Goal: Find specific page/section: Find specific page/section

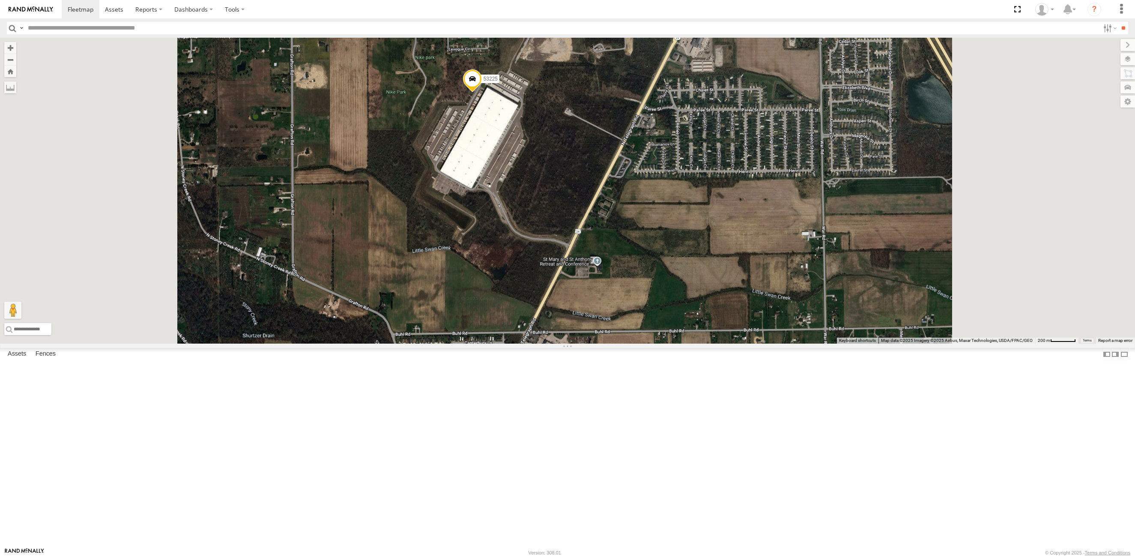
select select "**********"
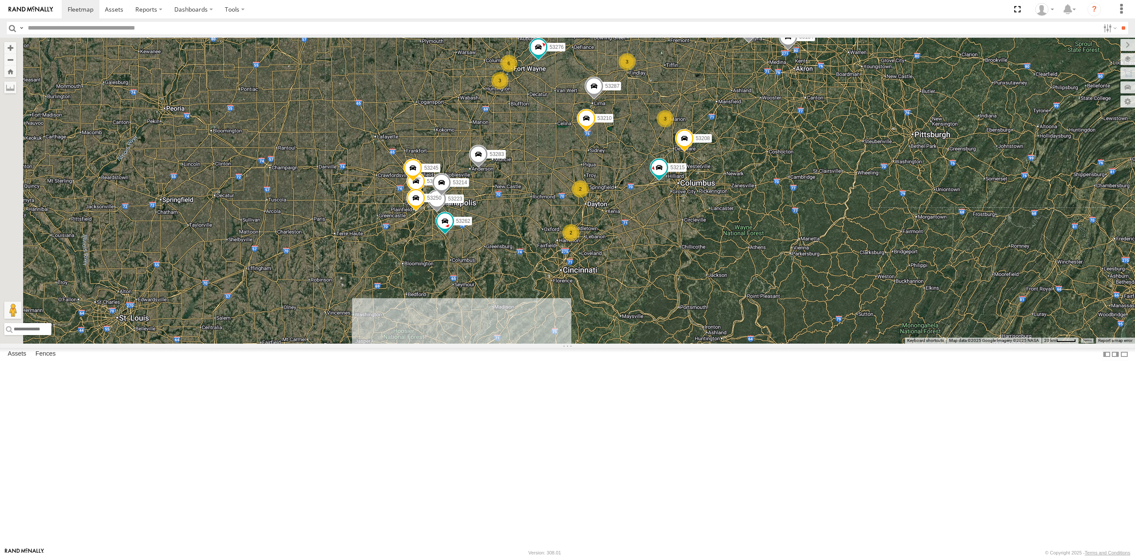
drag, startPoint x: 398, startPoint y: 430, endPoint x: 661, endPoint y: 227, distance: 332.3
click at [661, 227] on div "53225 53258 53212 53134 53285 53287 53210 53208 53276 27 53215 6 2 2 53280 5322…" at bounding box center [567, 191] width 1135 height 306
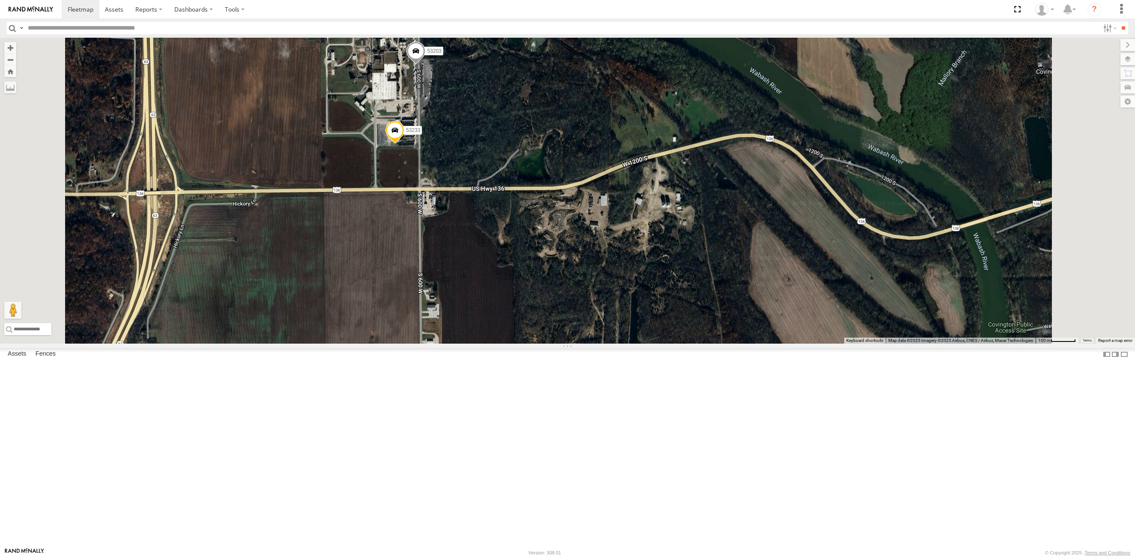
click at [425, 65] on span at bounding box center [416, 53] width 19 height 23
click at [428, 55] on label at bounding box center [419, 52] width 17 height 6
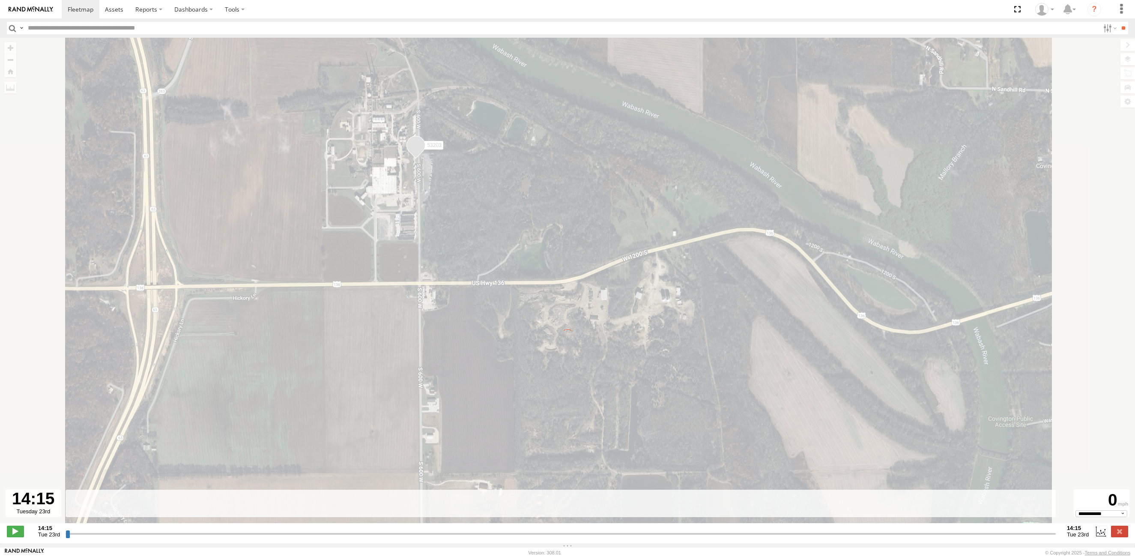
type input "**********"
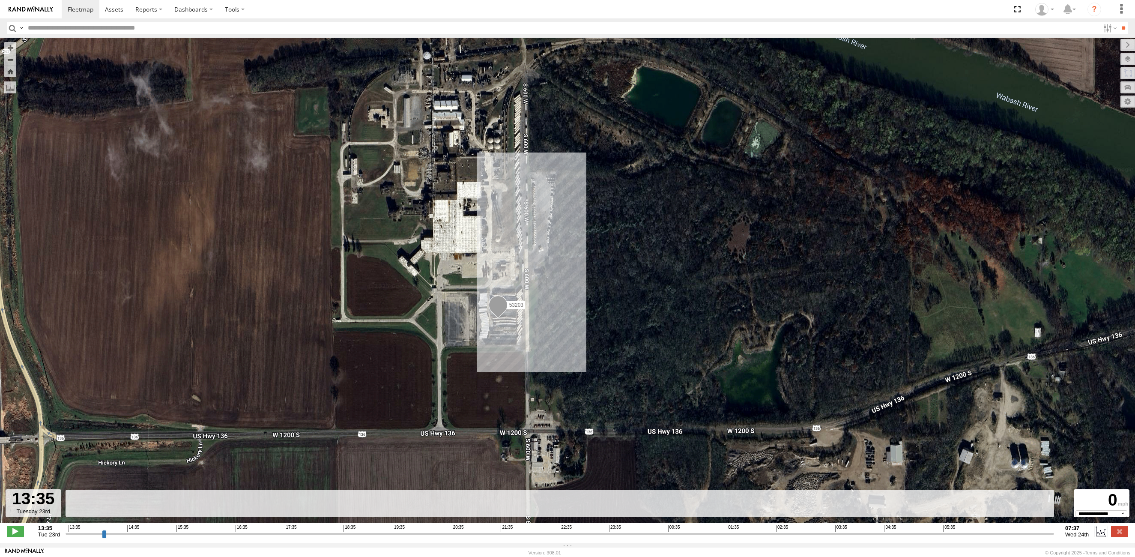
click at [497, 305] on span at bounding box center [498, 307] width 19 height 23
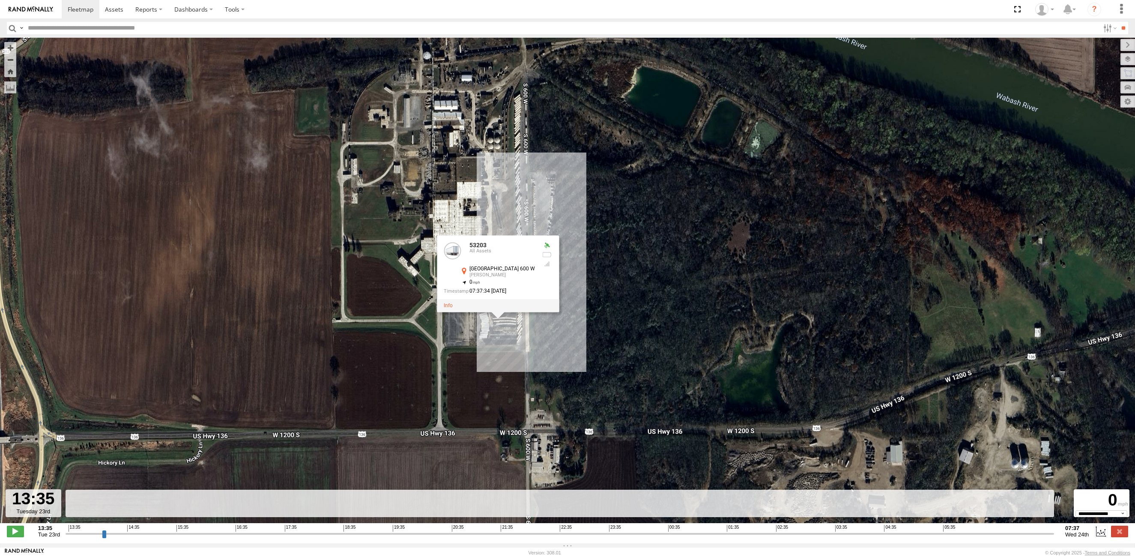
click at [474, 163] on div "53203 53203 All Assets S County Road 600 W Covington 40.14421 , -87.43416 0 07:…" at bounding box center [567, 285] width 1135 height 494
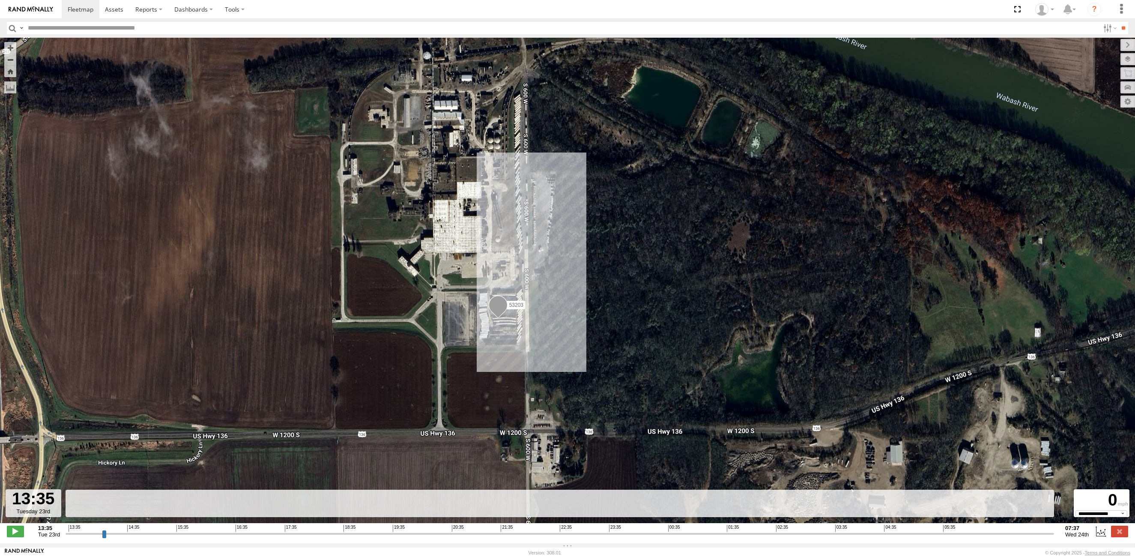
click at [12, 27] on input "button" at bounding box center [12, 28] width 11 height 12
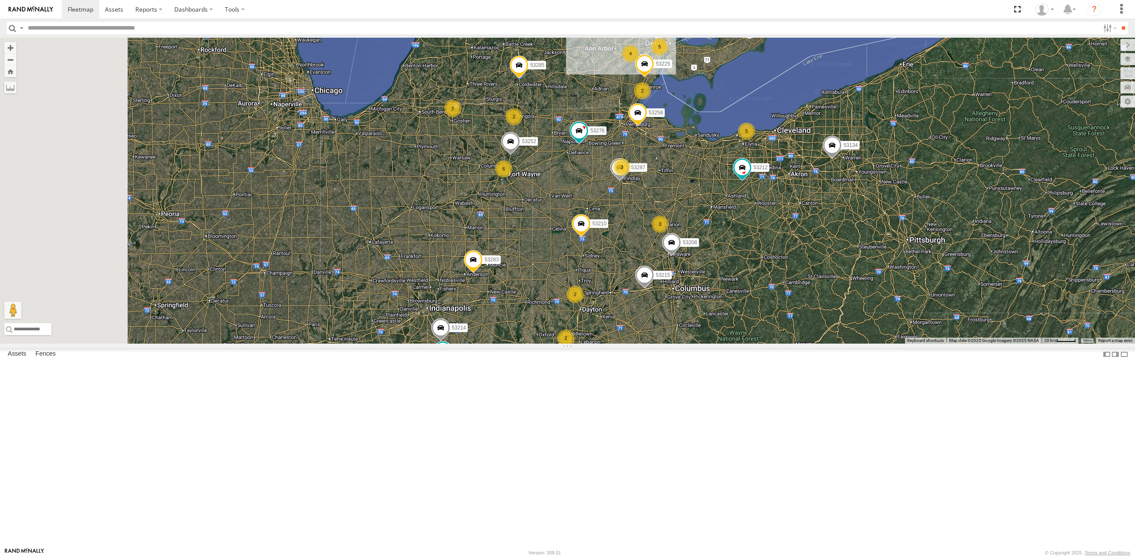
drag, startPoint x: 344, startPoint y: 206, endPoint x: 676, endPoint y: 125, distance: 342.3
click at [676, 125] on div "53215 53280 53223 53285 53225 53229 53287 53210 53258 53212 53257 53214 53208 5…" at bounding box center [567, 191] width 1135 height 306
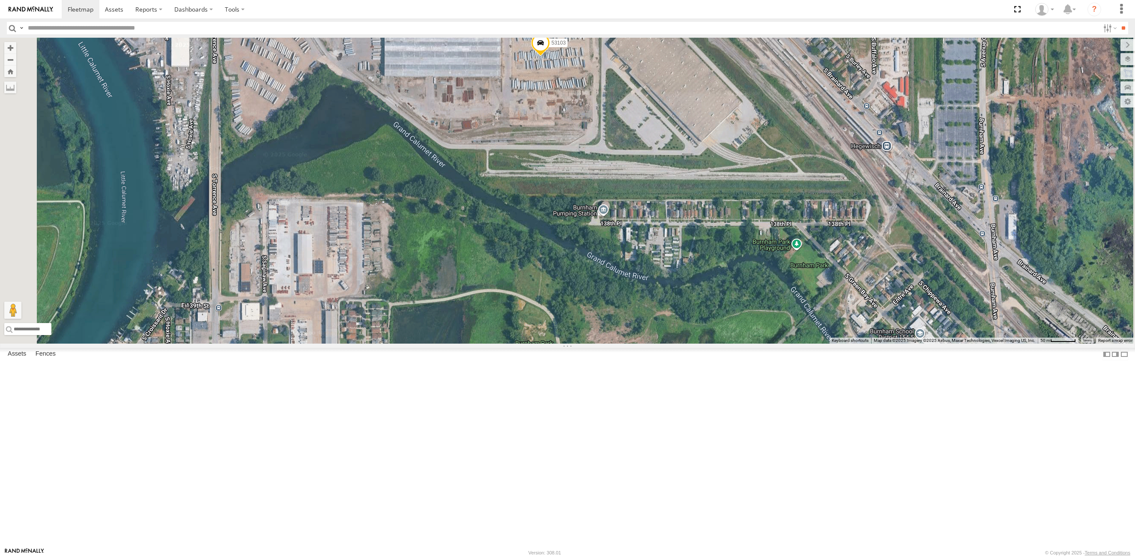
drag, startPoint x: 493, startPoint y: 248, endPoint x: 514, endPoint y: 175, distance: 76.2
click at [514, 175] on div "53215 53280 53223 53285 53225 53229 53287 53210 53258 53212 53257 53214 53208 5…" at bounding box center [567, 191] width 1135 height 306
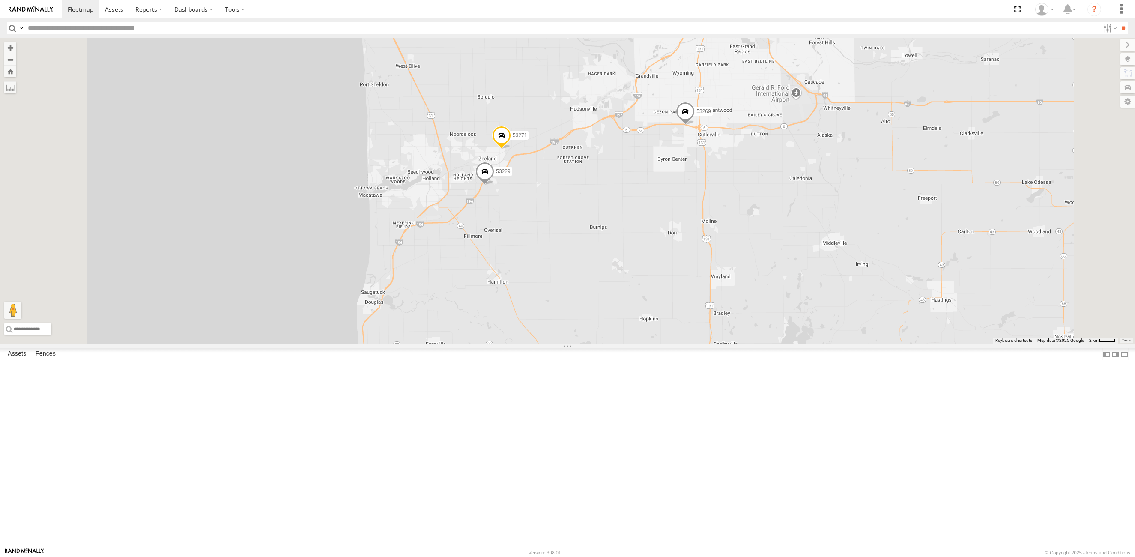
click at [0, 0] on div "Basemaps" at bounding box center [0, 0] width 0 height 0
click at [0, 0] on span "Basemaps" at bounding box center [0, 0] width 0 height 0
click at [0, 0] on span "Satellite + Roadmap" at bounding box center [0, 0] width 0 height 0
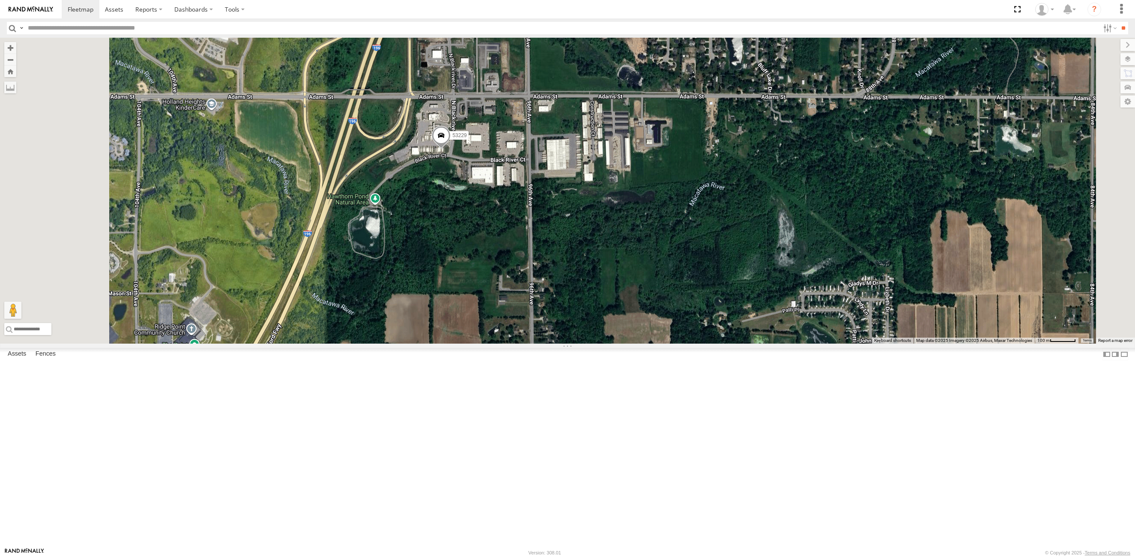
drag, startPoint x: 544, startPoint y: 203, endPoint x: 543, endPoint y: 255, distance: 52.3
click at [543, 255] on div "53215 53223 53210 53212 53133 53105 53214 53208 53249 53276 53283 53264 53134 5…" at bounding box center [567, 191] width 1135 height 306
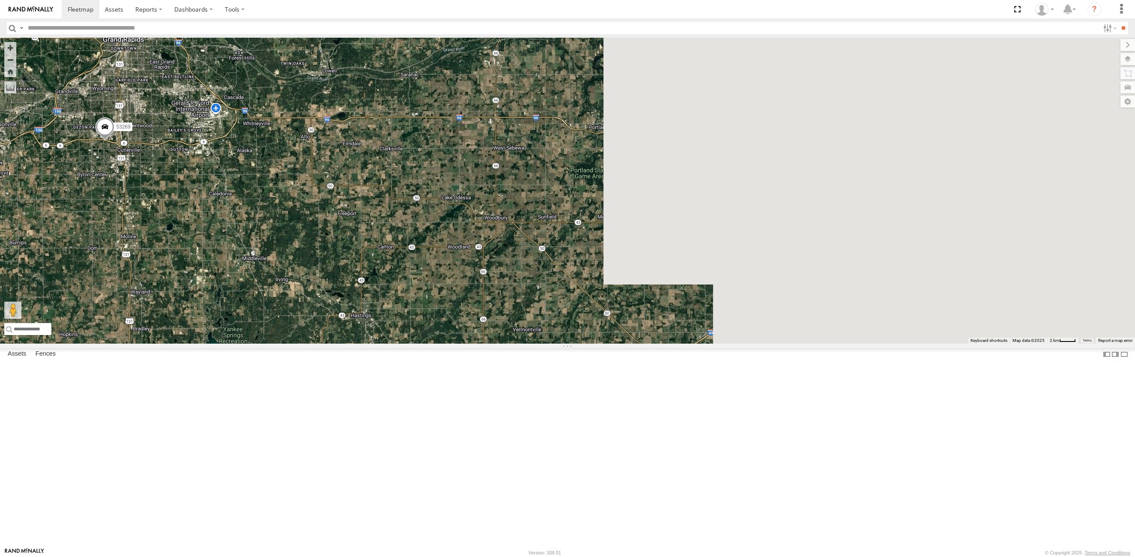
drag, startPoint x: 816, startPoint y: 238, endPoint x: 263, endPoint y: 279, distance: 554.6
click at [263, 279] on div "53215 53223 53210 53212 53133 53105 53214 53208 53249 53276 53283 53264 53134 5…" at bounding box center [567, 191] width 1135 height 306
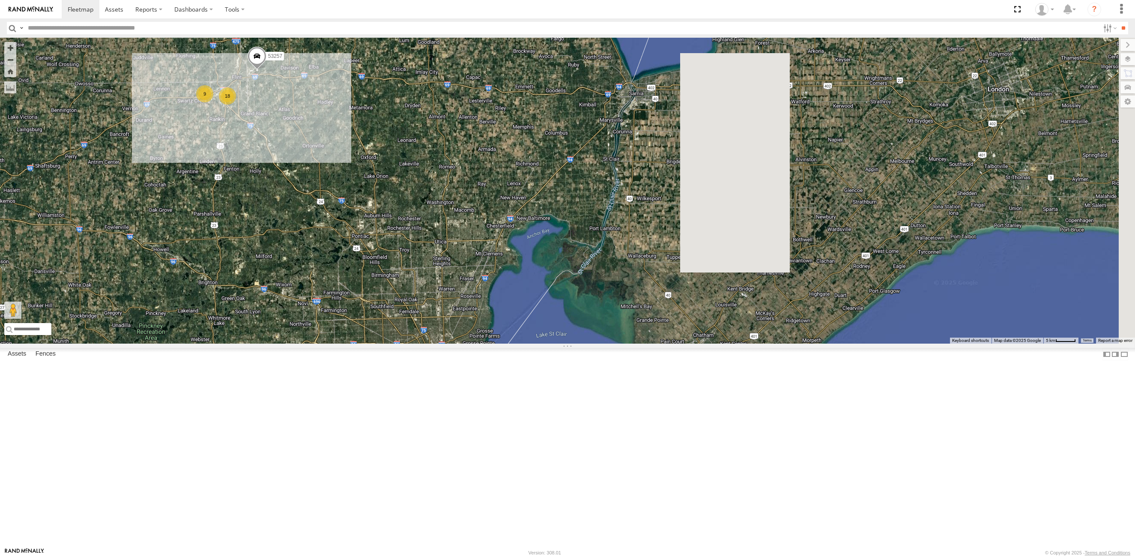
drag, startPoint x: 798, startPoint y: 176, endPoint x: 153, endPoint y: 233, distance: 647.7
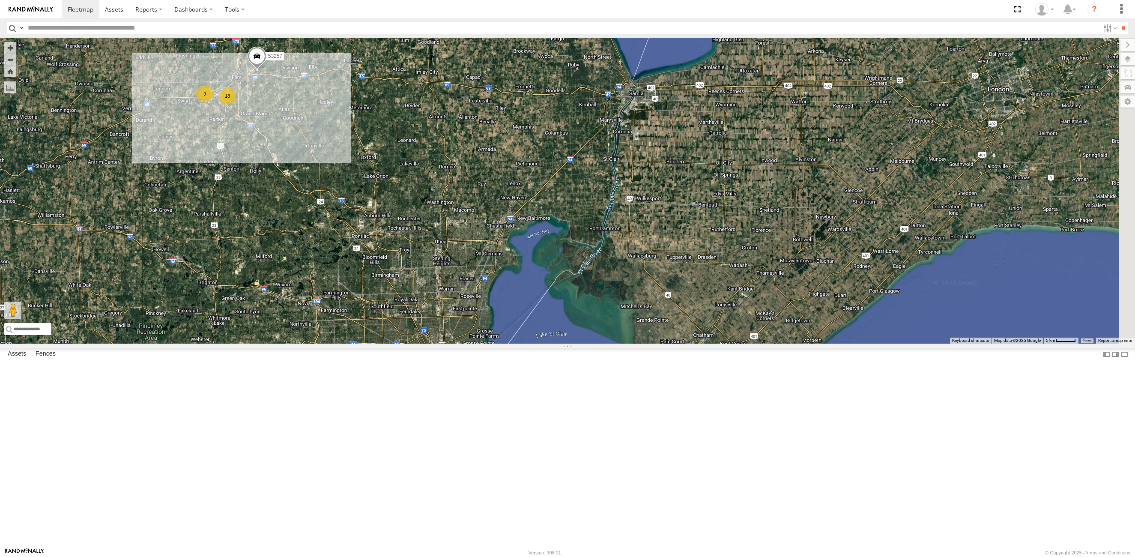
click at [153, 233] on main "← Move left → Move right ↑ Move up ↓ Move down + Zoom in - Zoom out Home Jump l…" at bounding box center [567, 293] width 1135 height 510
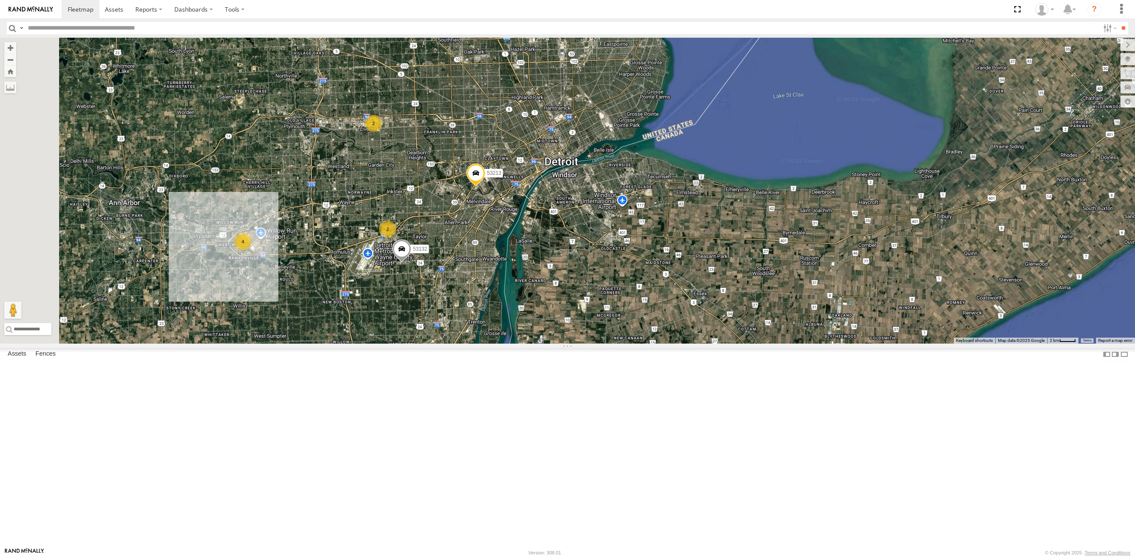
drag, startPoint x: 440, startPoint y: 468, endPoint x: 489, endPoint y: 267, distance: 207.3
click at [489, 267] on div "53215 53223 53210 53212 53133 53105 53214 53208 53249 53276 53283 53264 53134 5…" at bounding box center [567, 191] width 1135 height 306
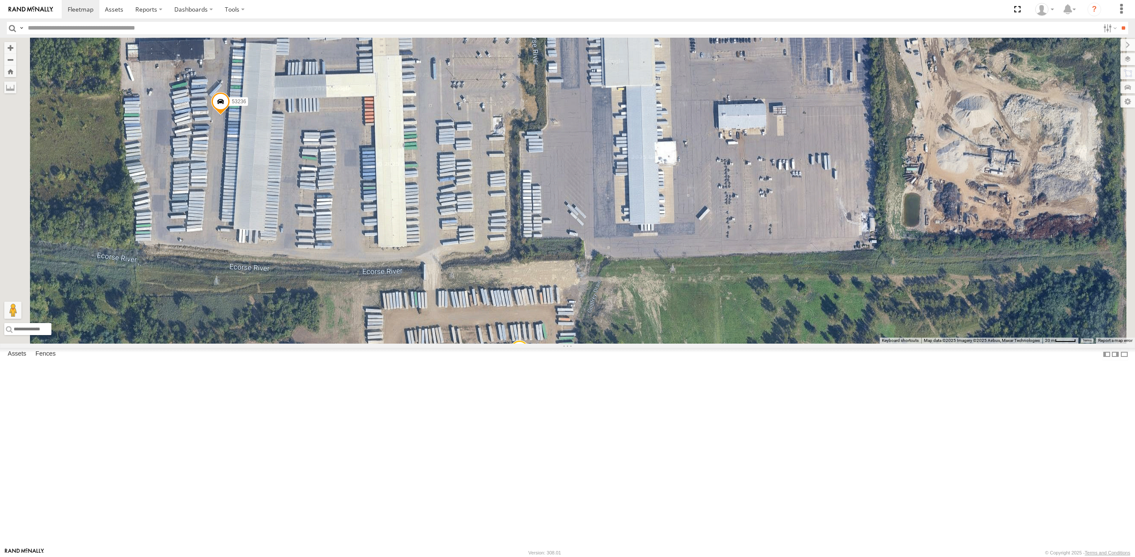
drag, startPoint x: 495, startPoint y: 232, endPoint x: 514, endPoint y: 311, distance: 81.4
click at [514, 311] on div "53215 53223 53210 53212 53133 53105 53214 53208 53249 53276 53283 53264 53134 5…" at bounding box center [567, 191] width 1135 height 306
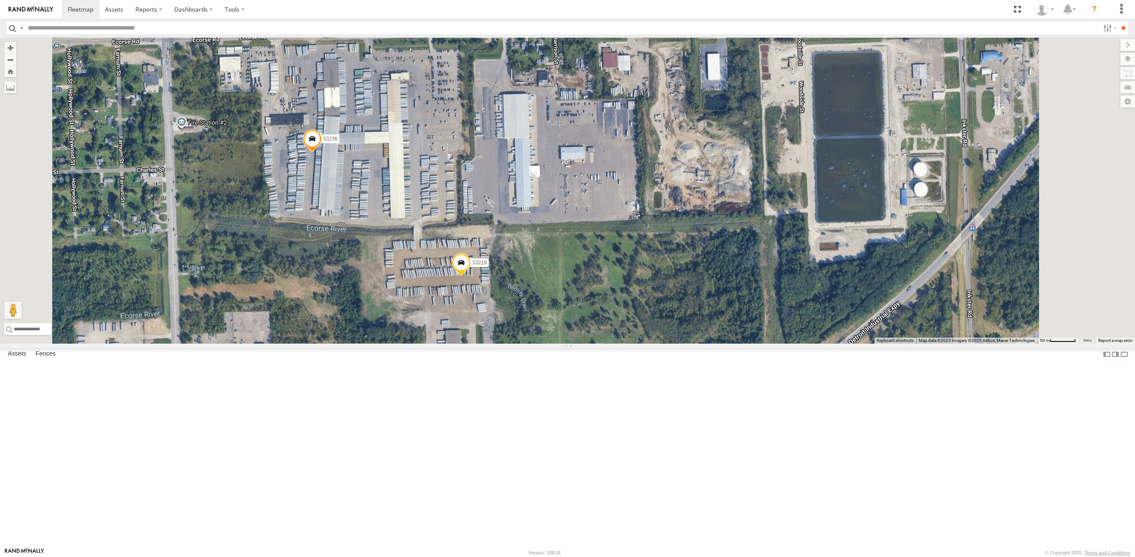
click at [38, 30] on input "text" at bounding box center [561, 28] width 1075 height 12
type input "*****"
click at [1119, 22] on input "**" at bounding box center [1124, 28] width 10 height 12
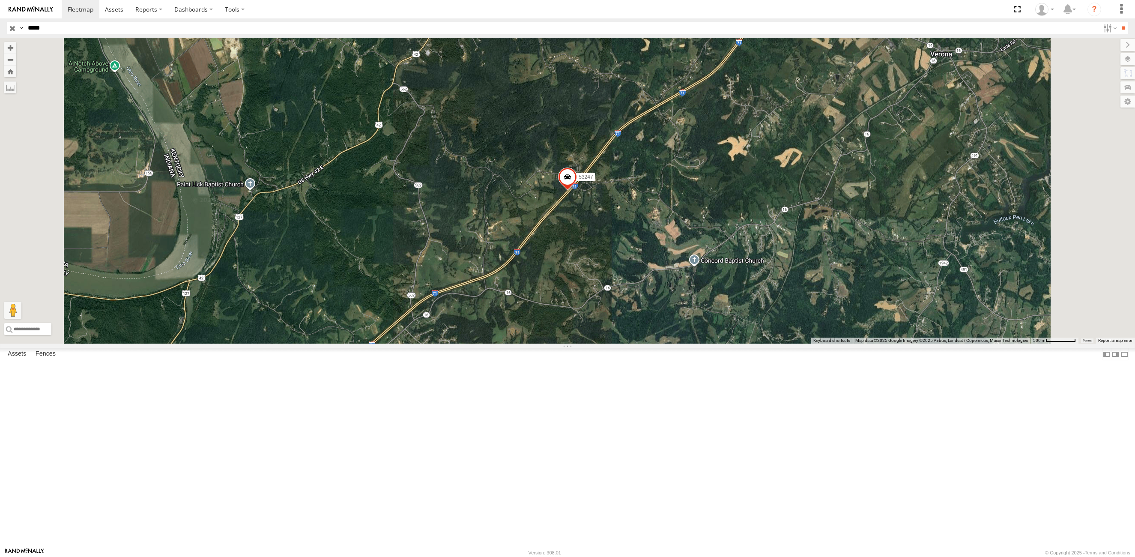
click at [0, 0] on div "53247" at bounding box center [0, 0] width 0 height 0
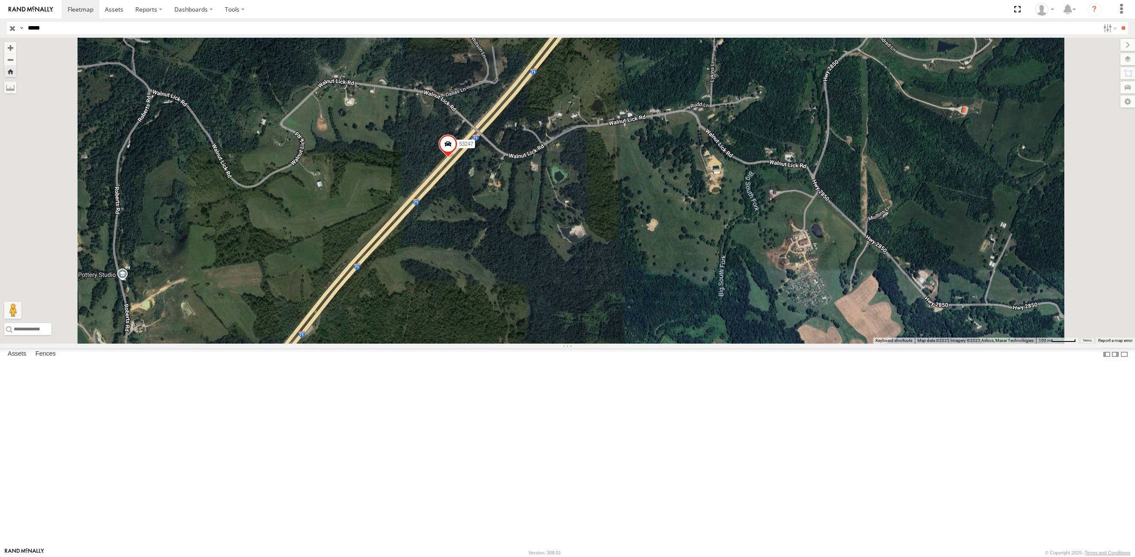
click at [14, 27] on input "button" at bounding box center [12, 28] width 11 height 12
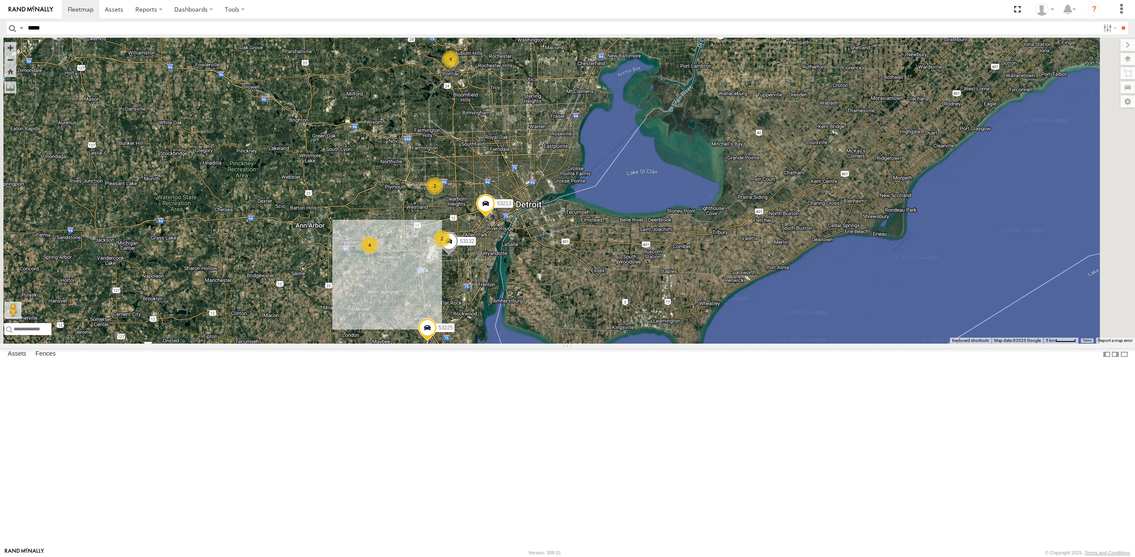
drag, startPoint x: 681, startPoint y: 193, endPoint x: 560, endPoint y: 153, distance: 127.6
click at [573, 277] on div "53215 53210 53212 53105 53208 53249 53276 53283 53264 53134 53280 53285 53225 5…" at bounding box center [567, 191] width 1135 height 306
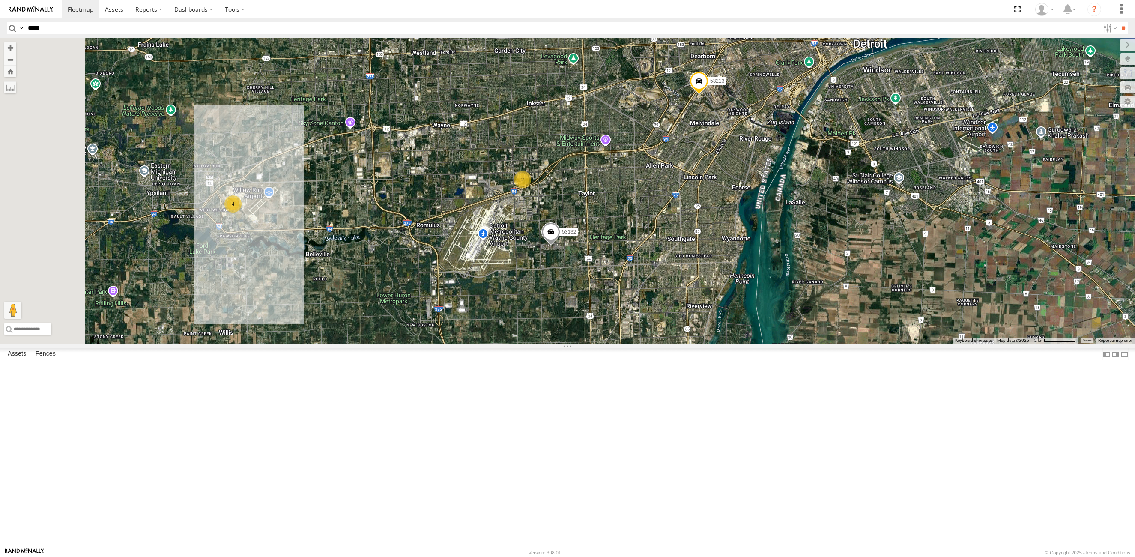
drag, startPoint x: 560, startPoint y: 467, endPoint x: 628, endPoint y: 356, distance: 130.4
click at [628, 344] on div "53215 53210 53212 53105 53208 53249 53276 53283 53264 53134 53280 53285 53225 5…" at bounding box center [567, 191] width 1135 height 306
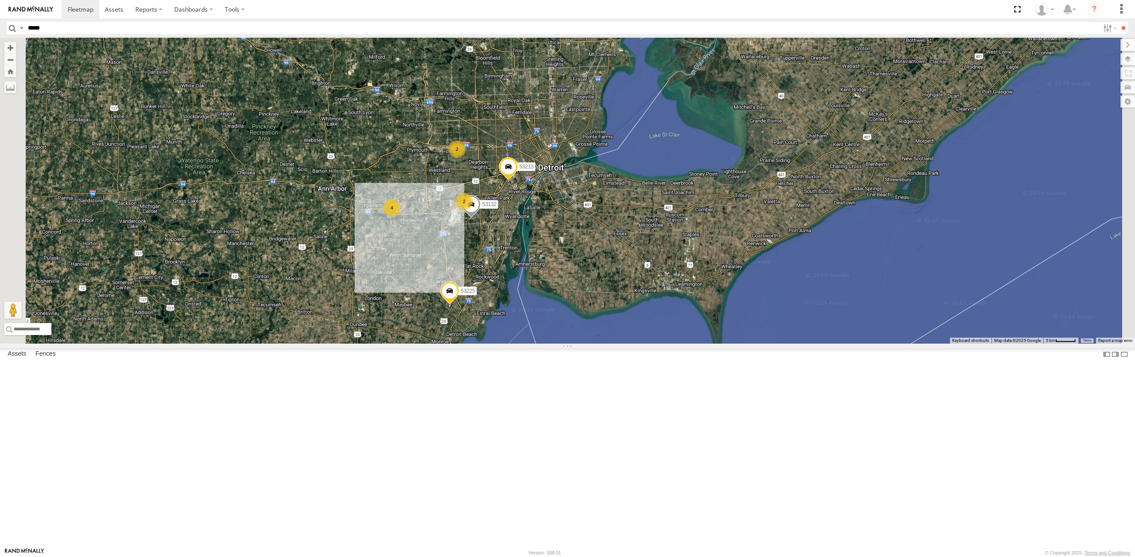
drag, startPoint x: 508, startPoint y: 374, endPoint x: 509, endPoint y: 354, distance: 20.1
click at [509, 344] on div "53215 53210 53212 53105 53208 53249 53276 53283 53264 53134 53280 53285 53225 5…" at bounding box center [567, 191] width 1135 height 306
